Goal: Contribute content

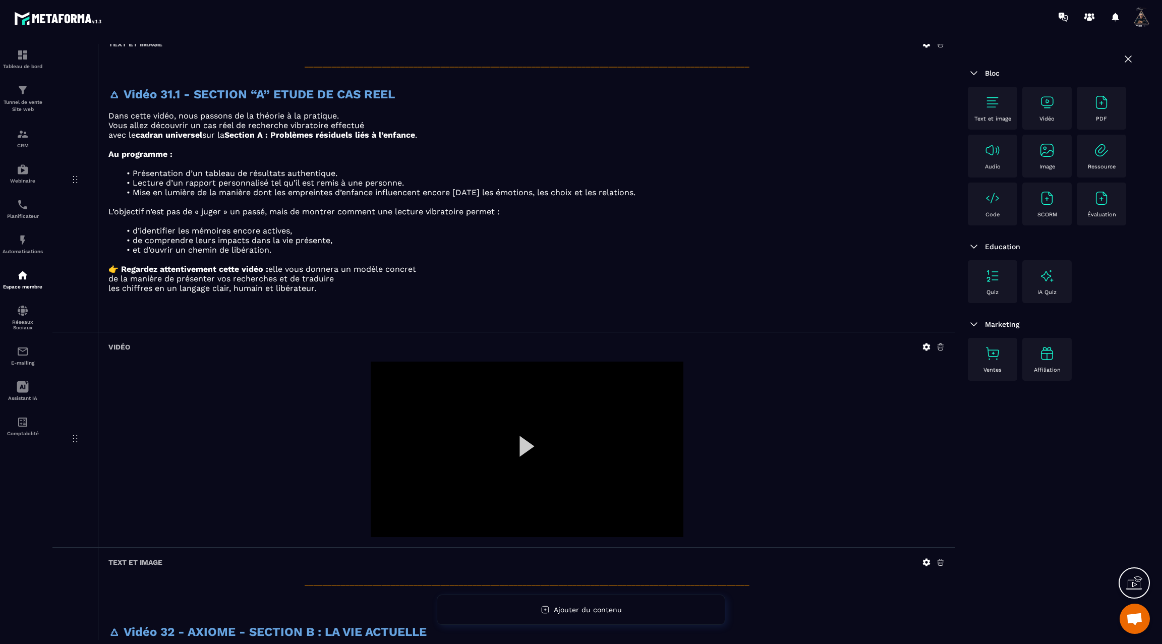
scroll to position [1344, 0]
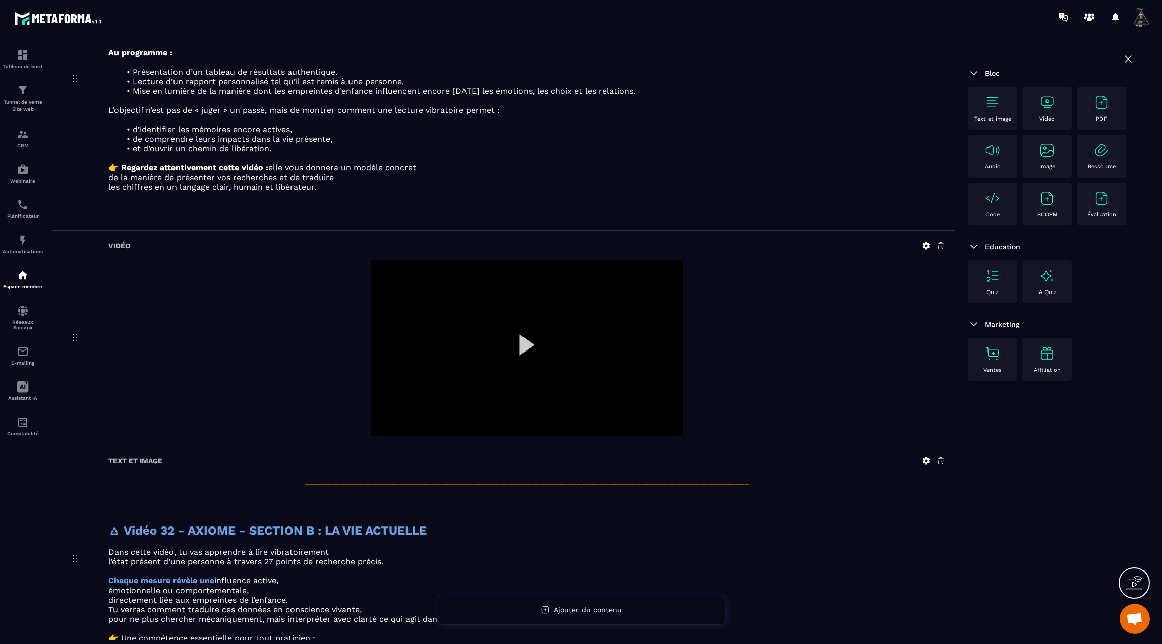
click at [521, 341] on div at bounding box center [527, 348] width 313 height 176
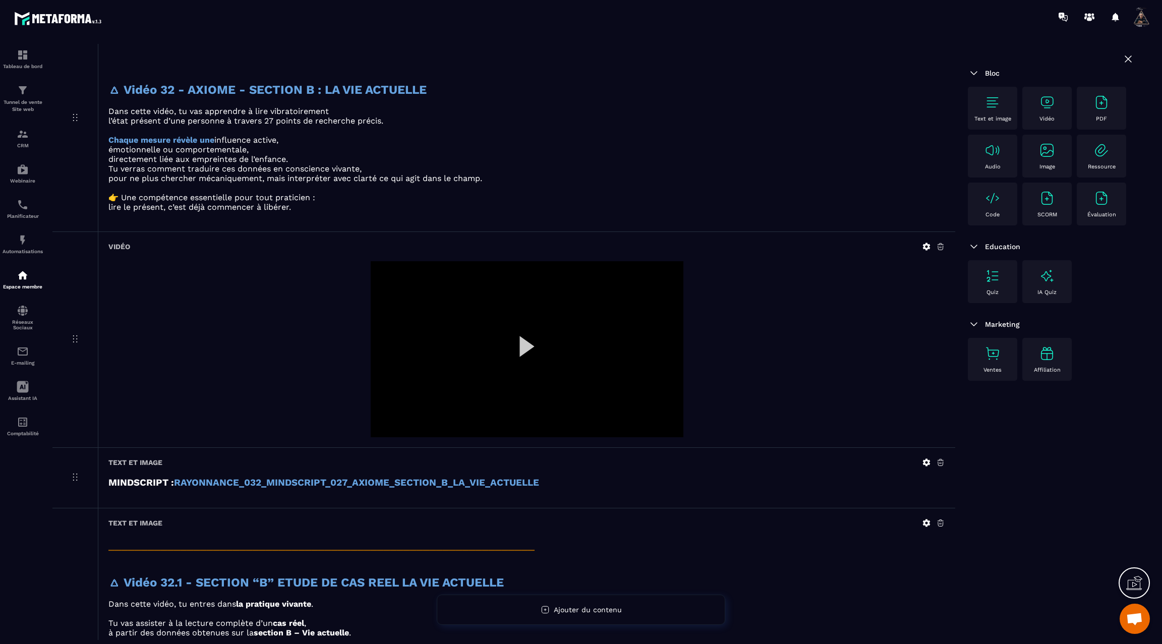
scroll to position [1767, 0]
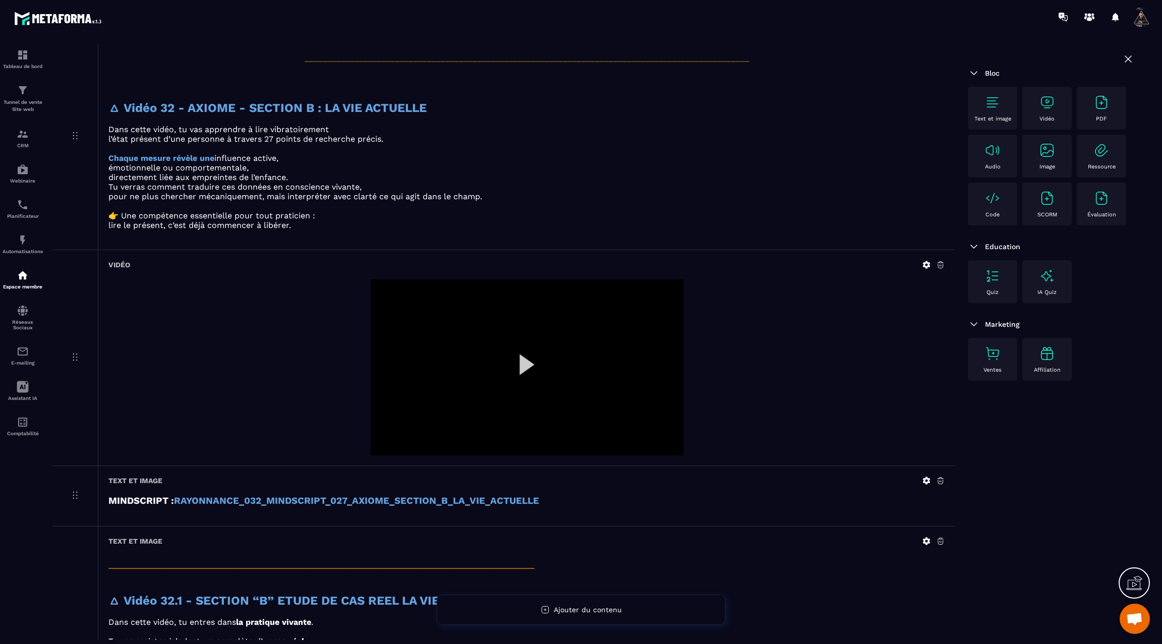
click at [927, 260] on icon at bounding box center [926, 264] width 9 height 9
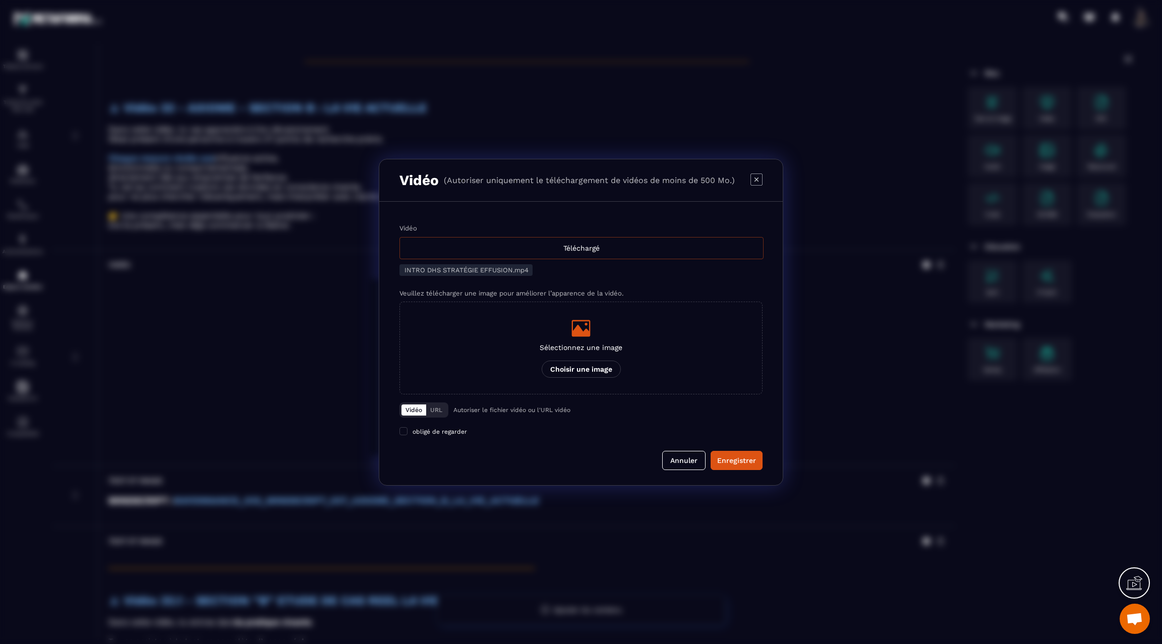
click at [546, 251] on div "Téléchargé" at bounding box center [581, 248] width 364 height 22
click at [0, 0] on input "Vidéo Téléchargé" at bounding box center [0, 0] width 0 height 0
click at [728, 457] on div "Enregistrer" at bounding box center [736, 460] width 39 height 10
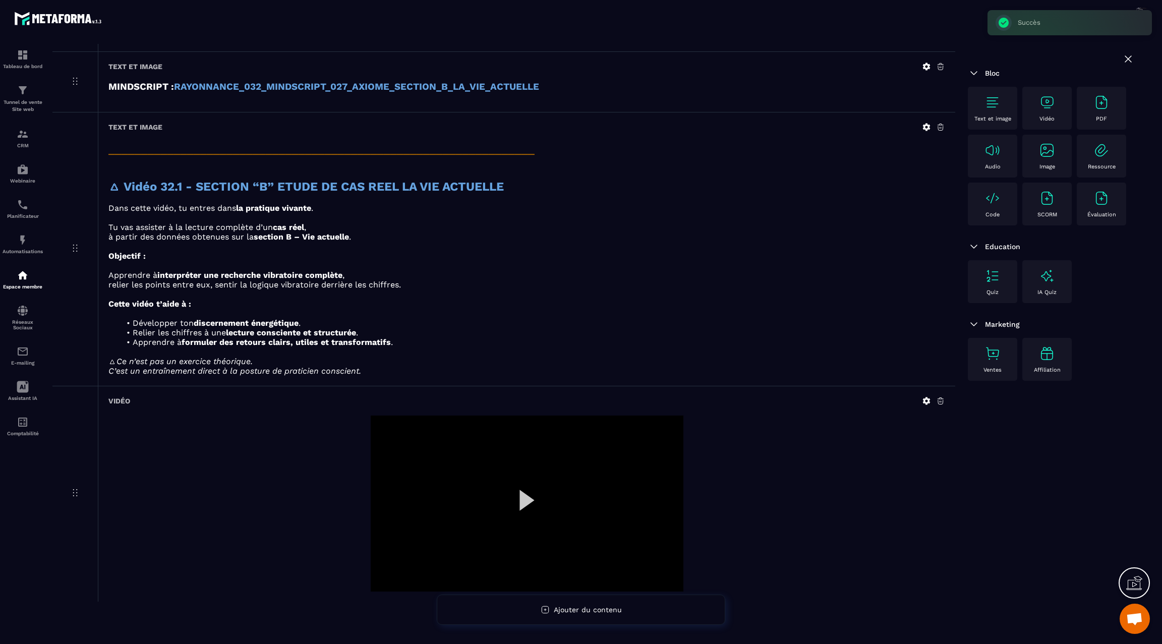
scroll to position [2182, 0]
click at [926, 396] on icon at bounding box center [927, 400] width 8 height 8
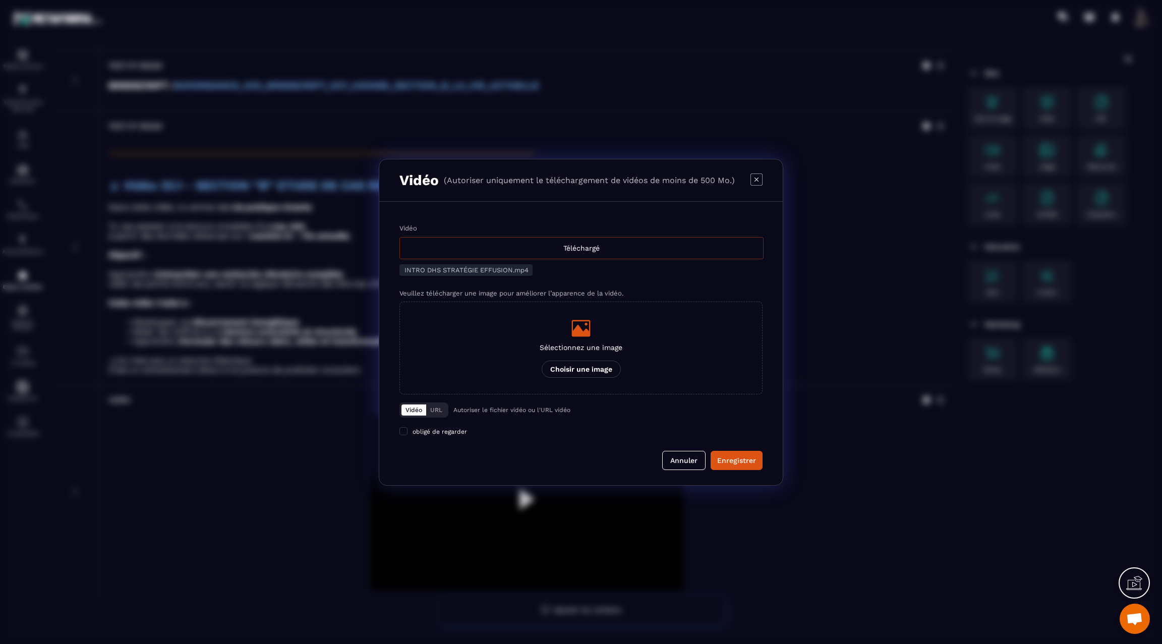
click at [663, 250] on div "Téléchargé" at bounding box center [581, 248] width 364 height 22
click at [0, 0] on input "Vidéo Téléchargé" at bounding box center [0, 0] width 0 height 0
click at [725, 458] on div "Enregistrer" at bounding box center [736, 460] width 39 height 10
